Goal: Use online tool/utility

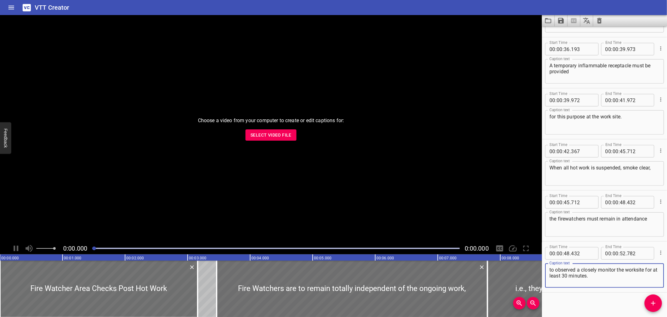
scroll to position [554, 0]
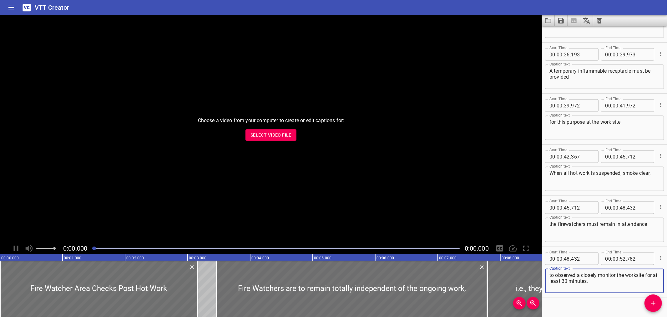
scroll to position [554, 0]
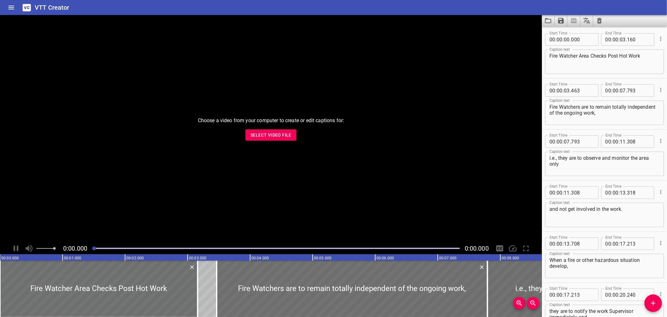
scroll to position [554, 0]
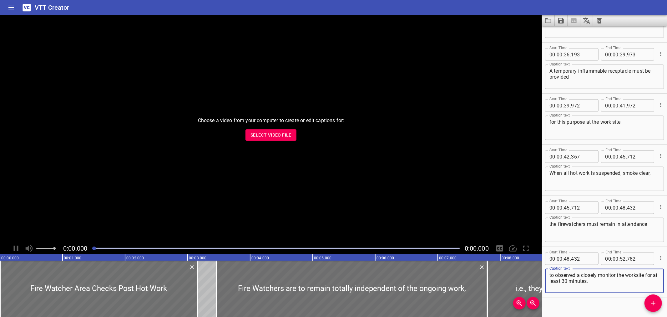
scroll to position [554, 0]
